Goal: Find contact information: Find contact information

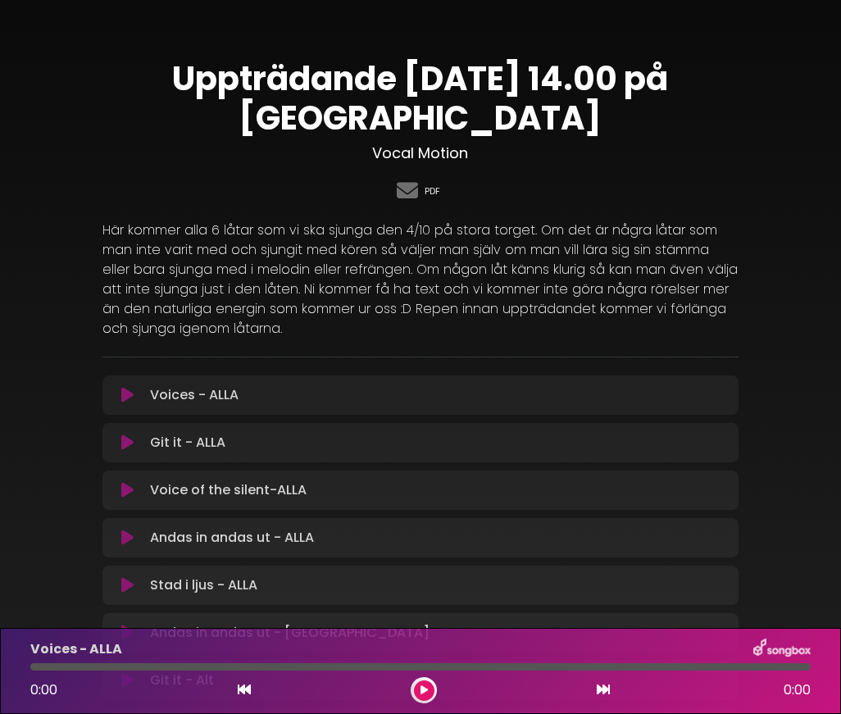
click at [429, 190] on link "PDF" at bounding box center [433, 192] width 16 height 14
click at [405, 189] on icon at bounding box center [408, 190] width 28 height 21
click at [437, 188] on link "PDF" at bounding box center [433, 192] width 16 height 14
click at [407, 194] on icon at bounding box center [408, 190] width 28 height 21
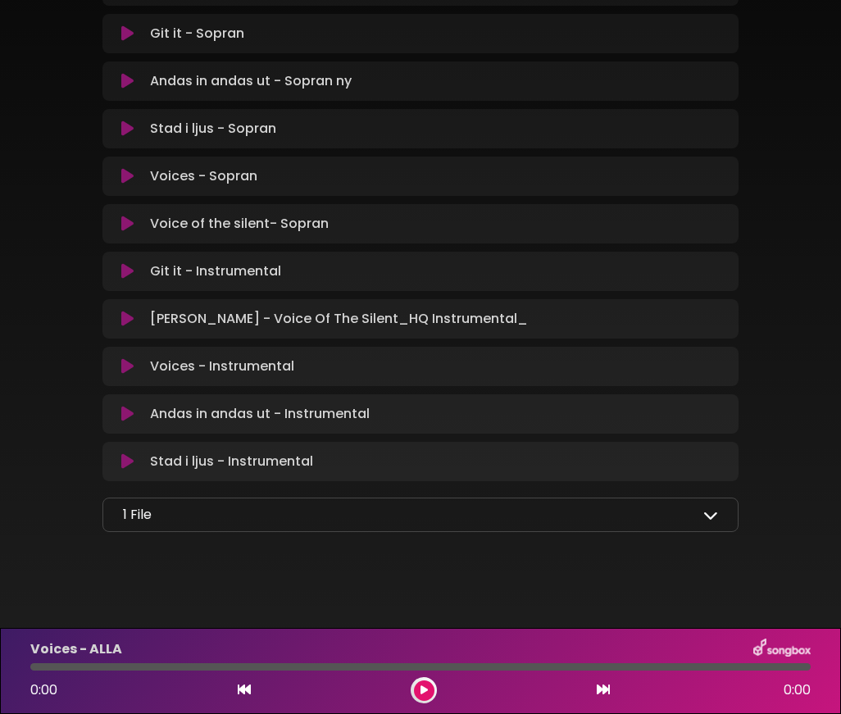
scroll to position [1083, 0]
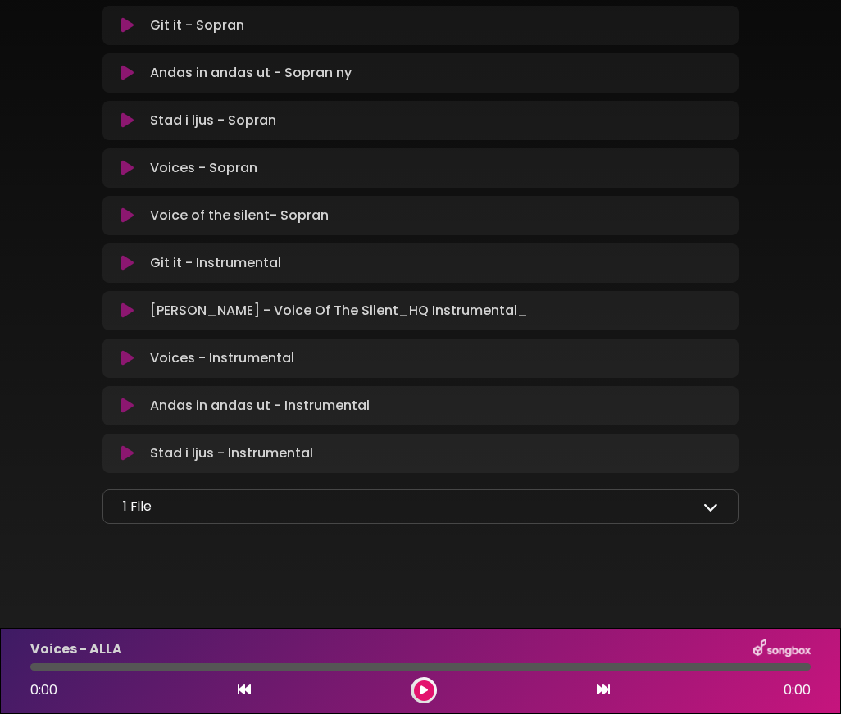
click at [706, 508] on icon at bounding box center [711, 506] width 15 height 15
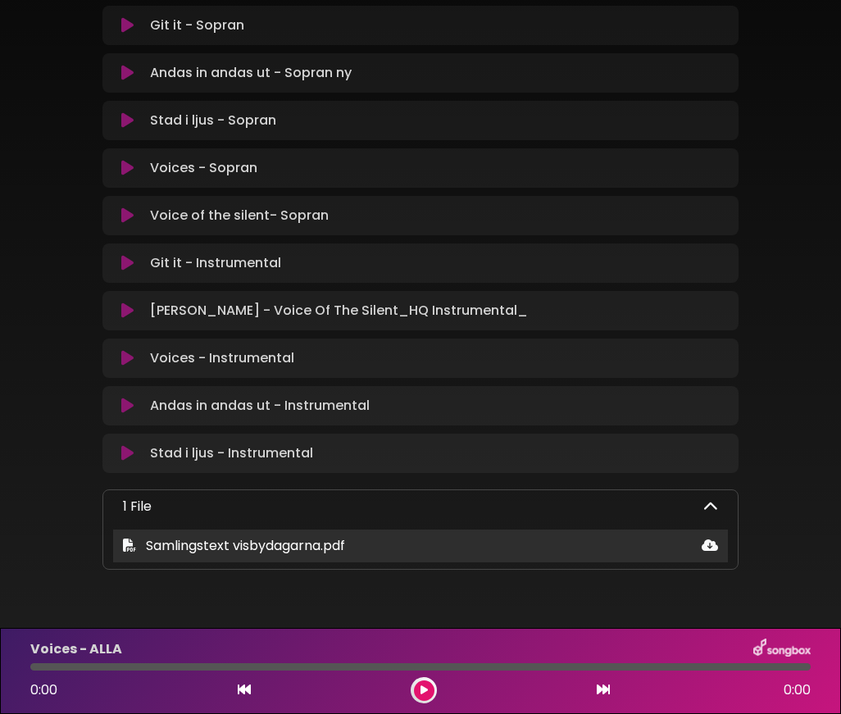
click at [704, 545] on icon at bounding box center [710, 545] width 16 height 13
